Goal: Task Accomplishment & Management: Use online tool/utility

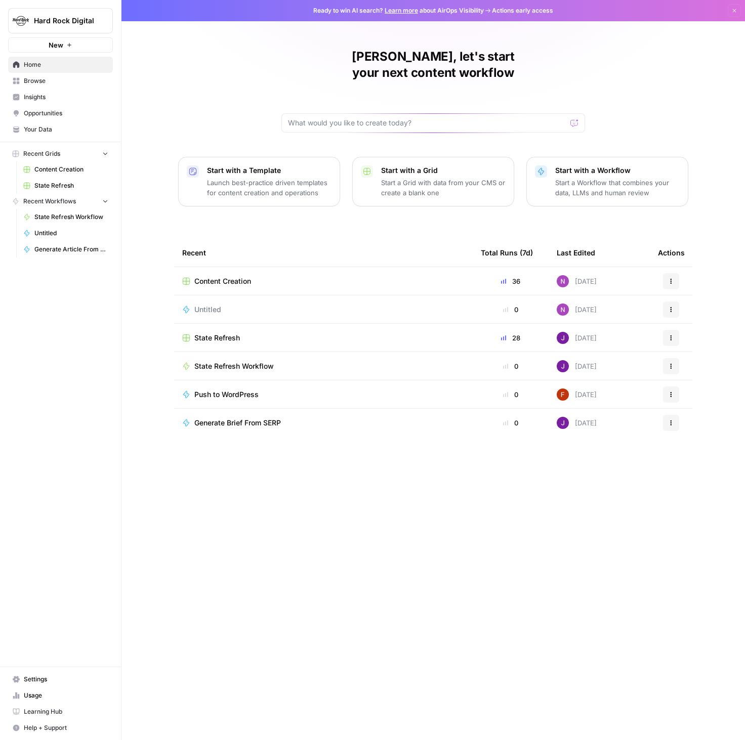
click at [228, 276] on span "Content Creation" at bounding box center [222, 281] width 57 height 10
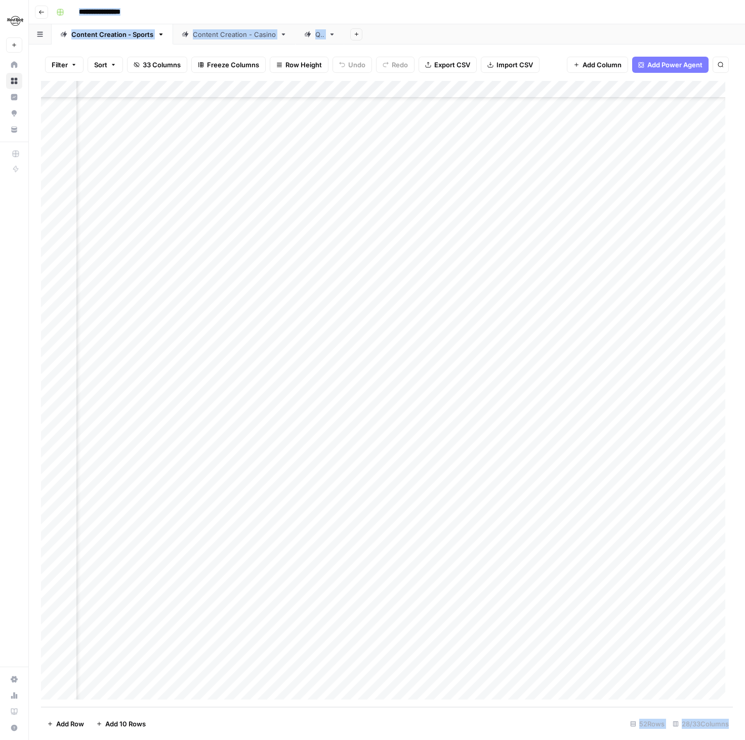
scroll to position [309, 1828]
click at [379, 535] on div "Add Column" at bounding box center [387, 394] width 692 height 626
click at [379, 589] on div "Add Column" at bounding box center [387, 394] width 692 height 626
click at [380, 605] on div "Add Column" at bounding box center [387, 394] width 692 height 626
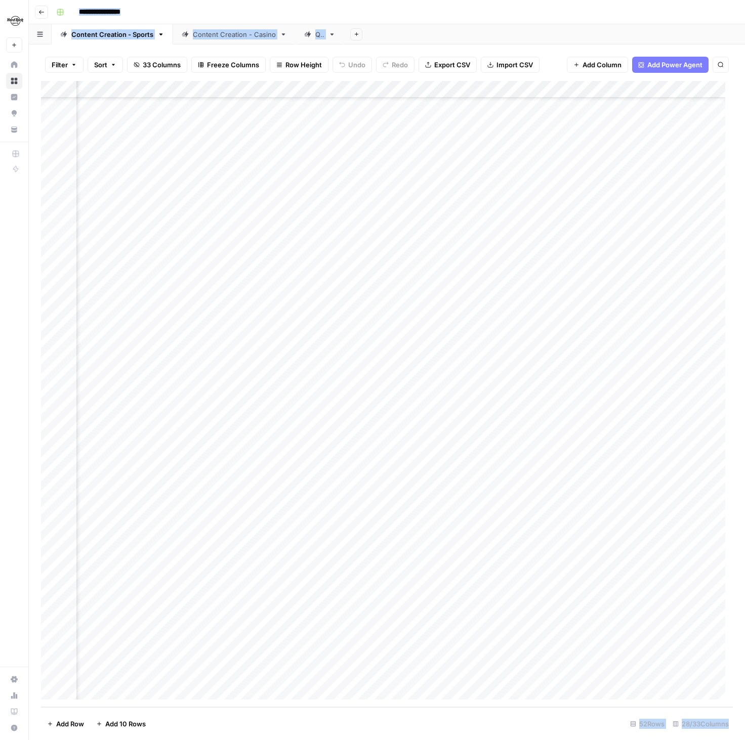
click at [310, 552] on div "Add Column" at bounding box center [387, 394] width 692 height 626
click at [480, 535] on div "Add Column" at bounding box center [387, 394] width 692 height 626
click at [518, 589] on div "Add Column" at bounding box center [387, 394] width 692 height 626
click at [511, 606] on div "Add Column" at bounding box center [387, 394] width 692 height 626
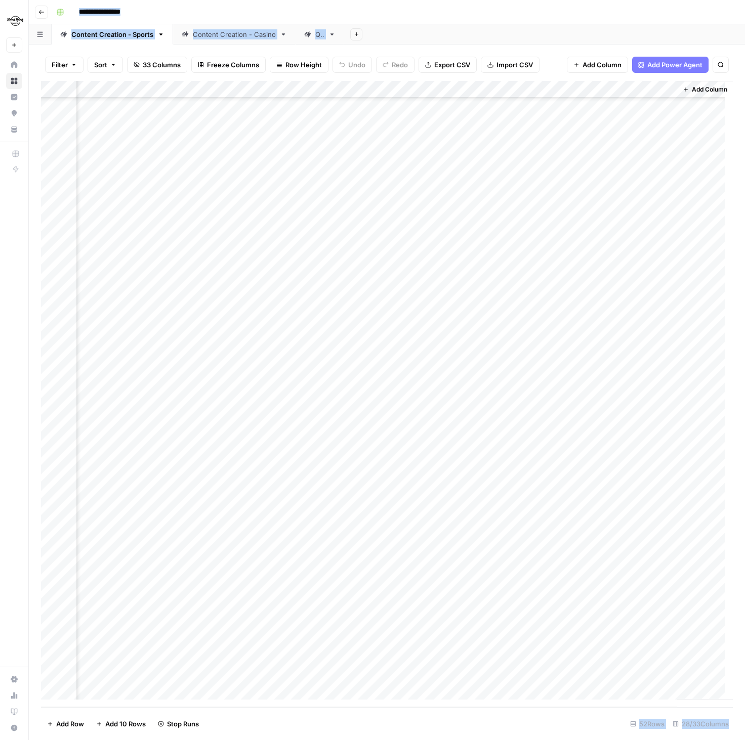
click at [506, 553] on div "Add Column" at bounding box center [387, 394] width 692 height 626
click at [323, 537] on div "Add Column" at bounding box center [387, 394] width 692 height 626
click at [621, 570] on div "Add Column" at bounding box center [387, 394] width 692 height 626
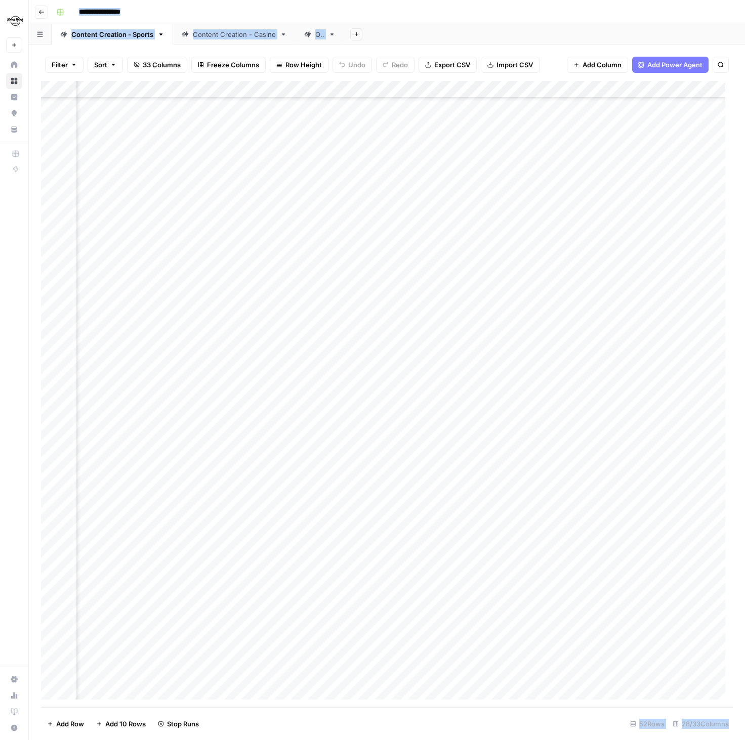
scroll to position [309, 1496]
